Goal: Task Accomplishment & Management: Manage account settings

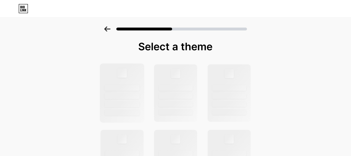
click at [144, 73] on div at bounding box center [122, 93] width 45 height 59
drag, startPoint x: 168, startPoint y: 77, endPoint x: 146, endPoint y: 73, distance: 23.1
click at [166, 76] on div at bounding box center [175, 93] width 43 height 58
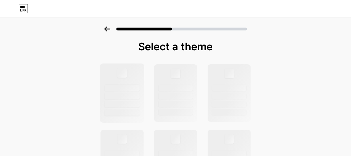
drag, startPoint x: 113, startPoint y: 83, endPoint x: 233, endPoint y: 27, distance: 132.1
